Goal: Transaction & Acquisition: Download file/media

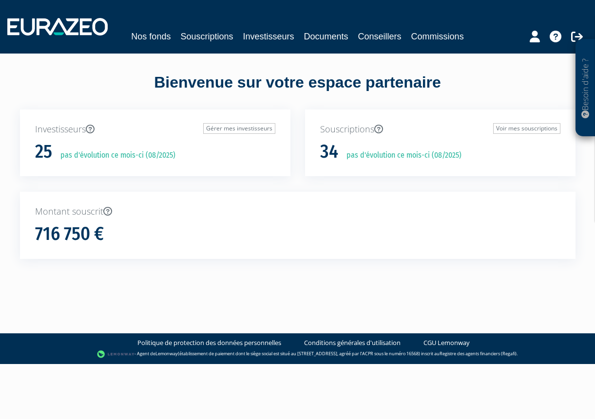
click at [164, 213] on p "Montant souscrit" at bounding box center [297, 212] width 525 height 13
click at [162, 186] on div "Investisseurs Gérer mes investisseurs 25 pas d'évolution ce mois-ci (08/2025)" at bounding box center [155, 151] width 285 height 83
click at [327, 35] on link "Documents" at bounding box center [326, 37] width 44 height 14
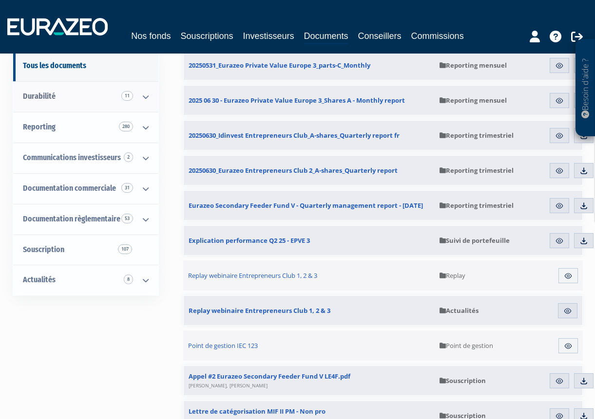
scroll to position [97, 0]
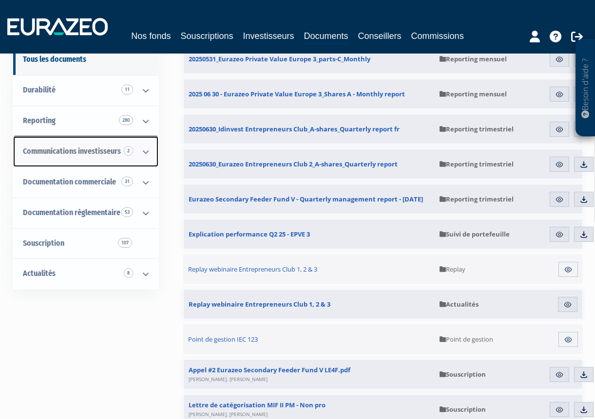
click at [57, 139] on link "Communications investisseurs 2" at bounding box center [85, 151] width 145 height 31
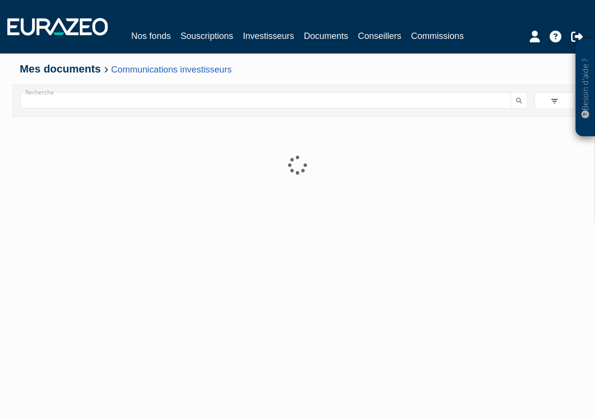
click at [58, 149] on div at bounding box center [297, 239] width 555 height 244
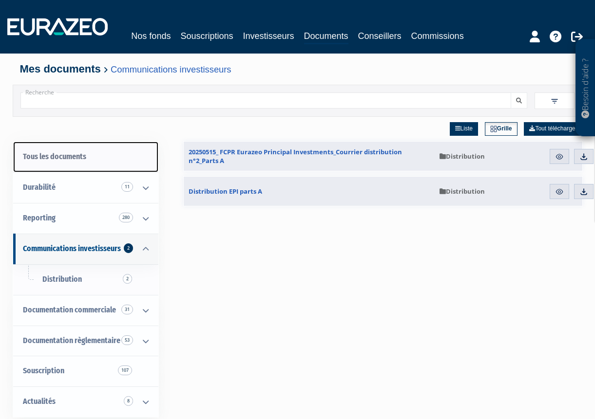
click at [51, 153] on link "Tous les documents" at bounding box center [85, 157] width 145 height 31
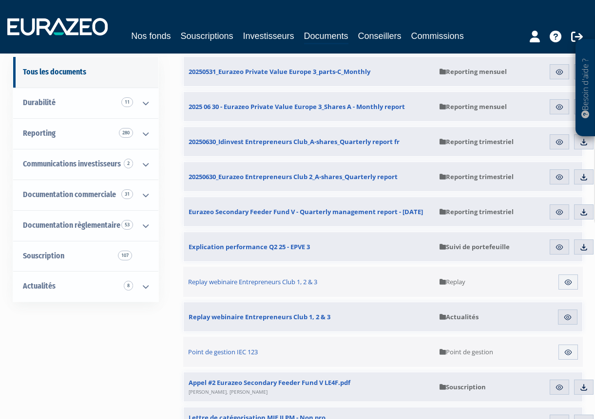
scroll to position [97, 0]
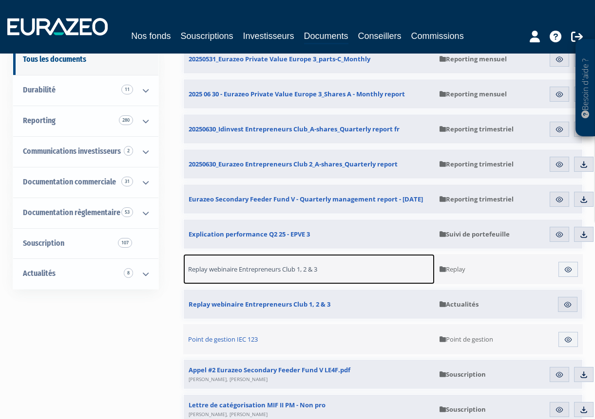
click at [245, 269] on span "Replay webinaire Entrepreneurs Club 1, 2 & 3" at bounding box center [252, 269] width 129 height 9
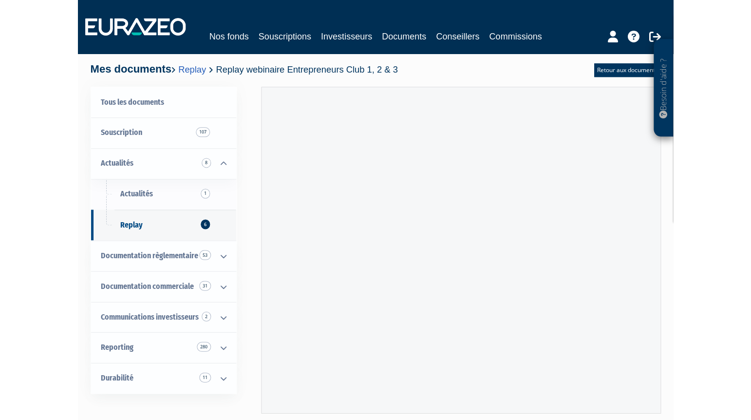
scroll to position [3, 0]
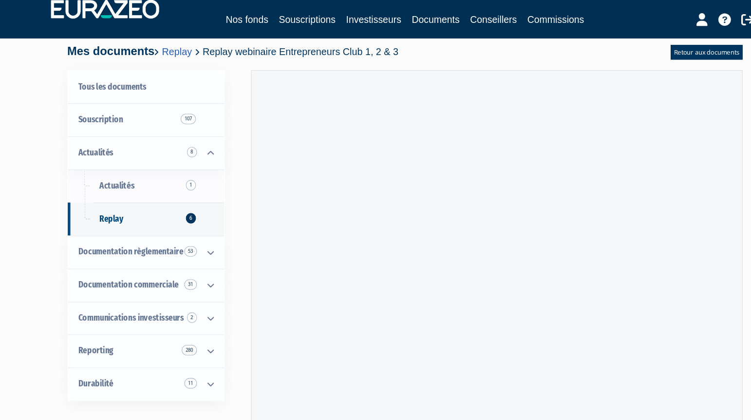
click at [594, 135] on div "Besoin d'aide ? × J'ai besoin d'aide Si vous avez une question à propos du fonc…" at bounding box center [375, 222] width 751 height 450
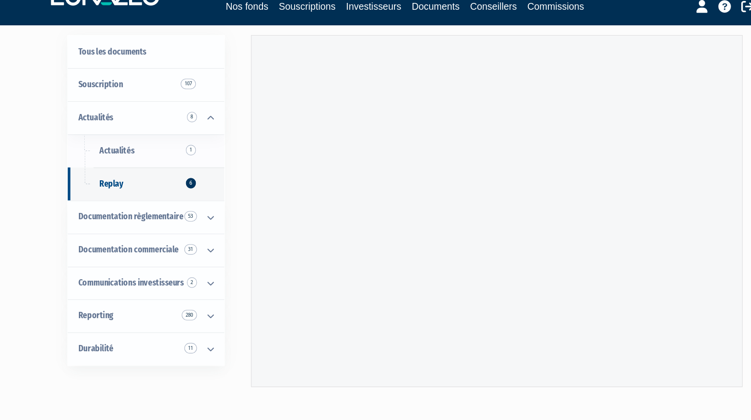
scroll to position [30, 0]
